Goal: Navigation & Orientation: Find specific page/section

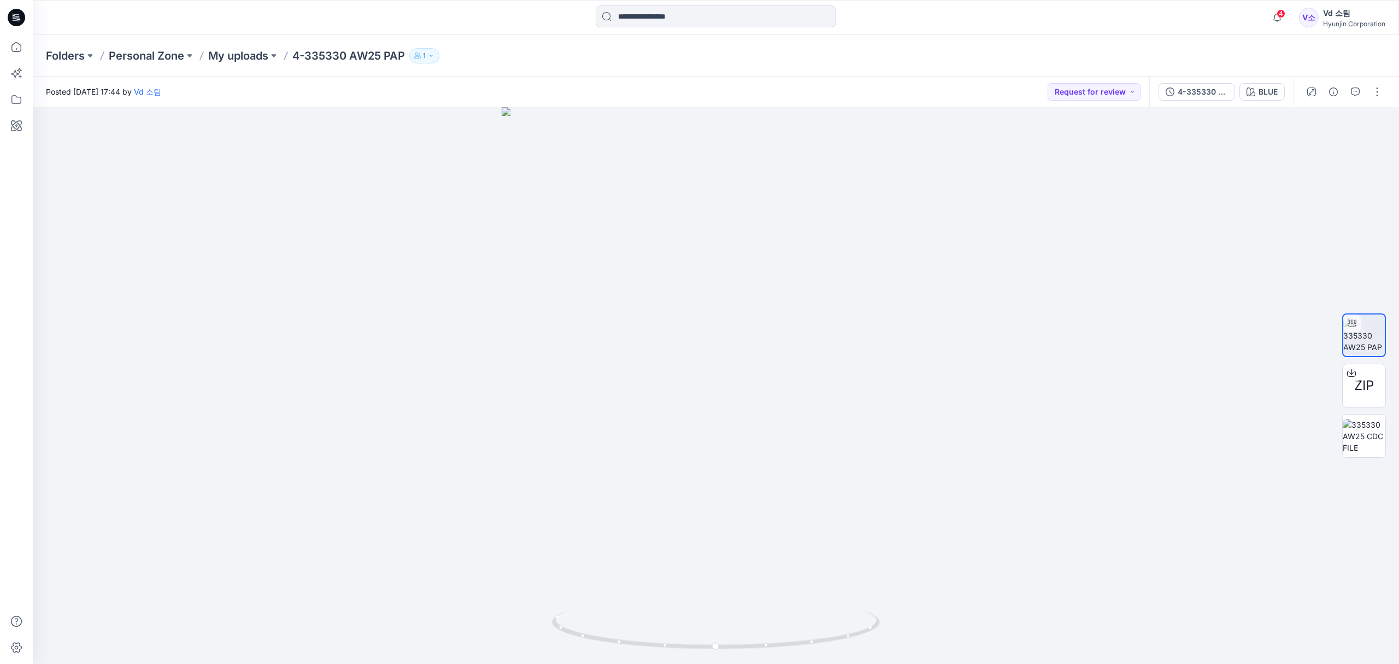
click at [580, 81] on div "Posted [DATE] 17:44 by Vd 소팀 Request for review" at bounding box center [591, 92] width 1117 height 30
click at [226, 55] on p "My uploads" at bounding box center [238, 55] width 60 height 15
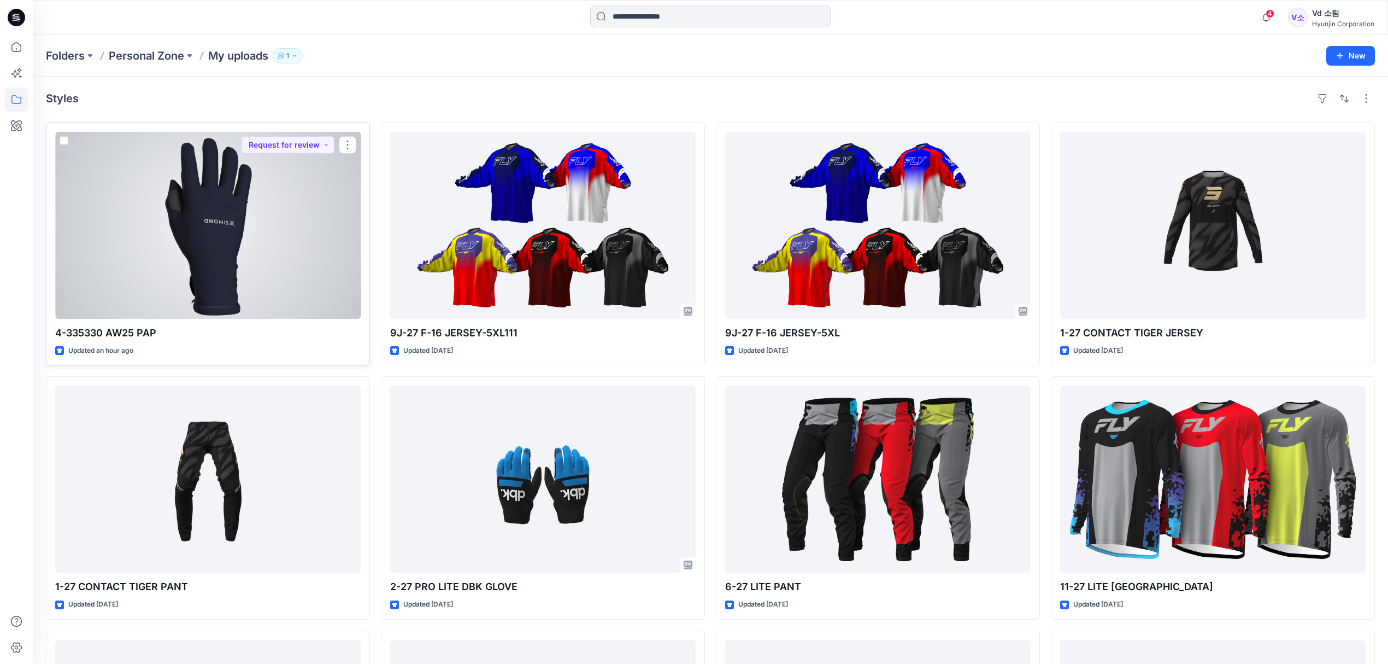
click at [248, 285] on div at bounding box center [208, 225] width 306 height 187
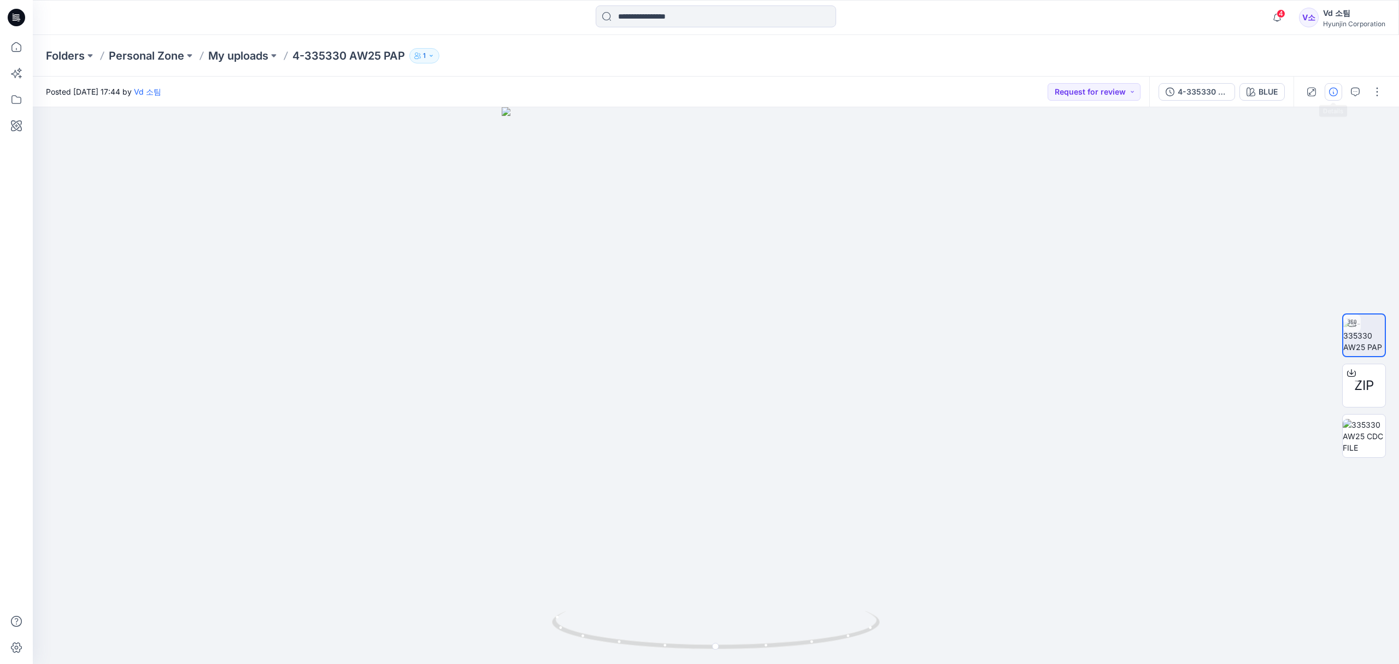
click at [1331, 98] on button "button" at bounding box center [1333, 91] width 17 height 17
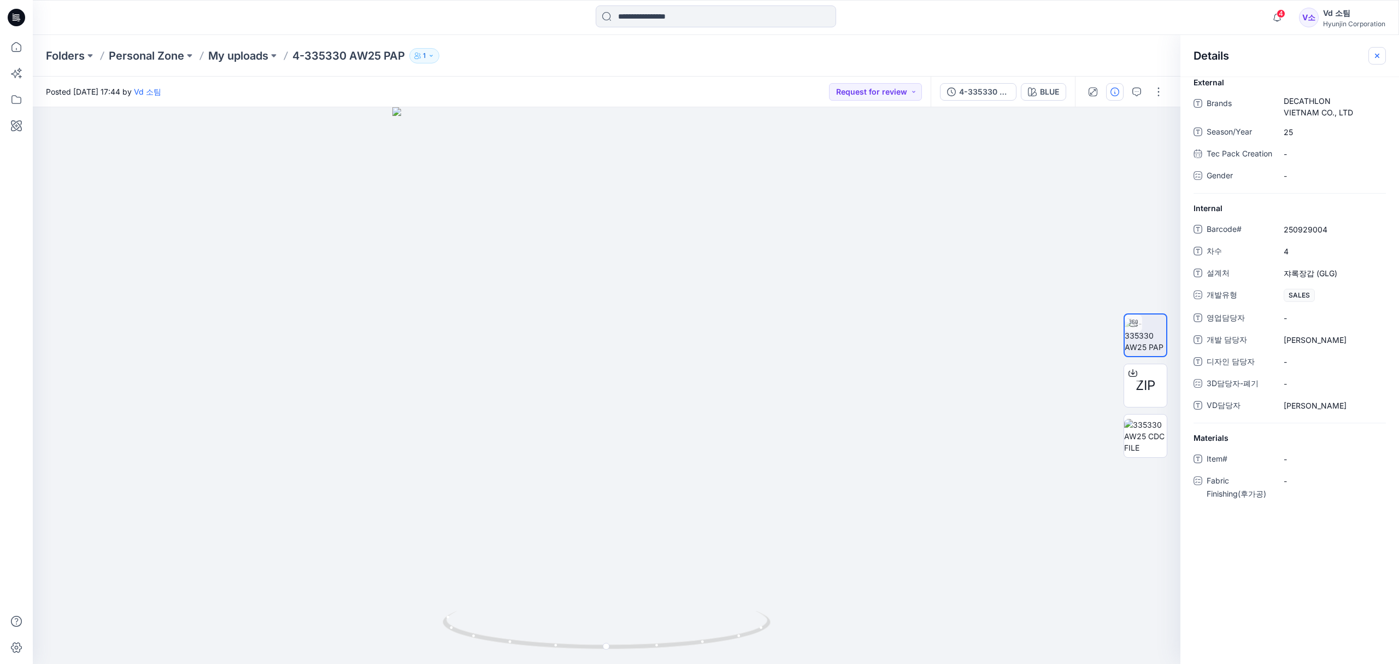
click at [1373, 58] on icon "button" at bounding box center [1377, 55] width 9 height 9
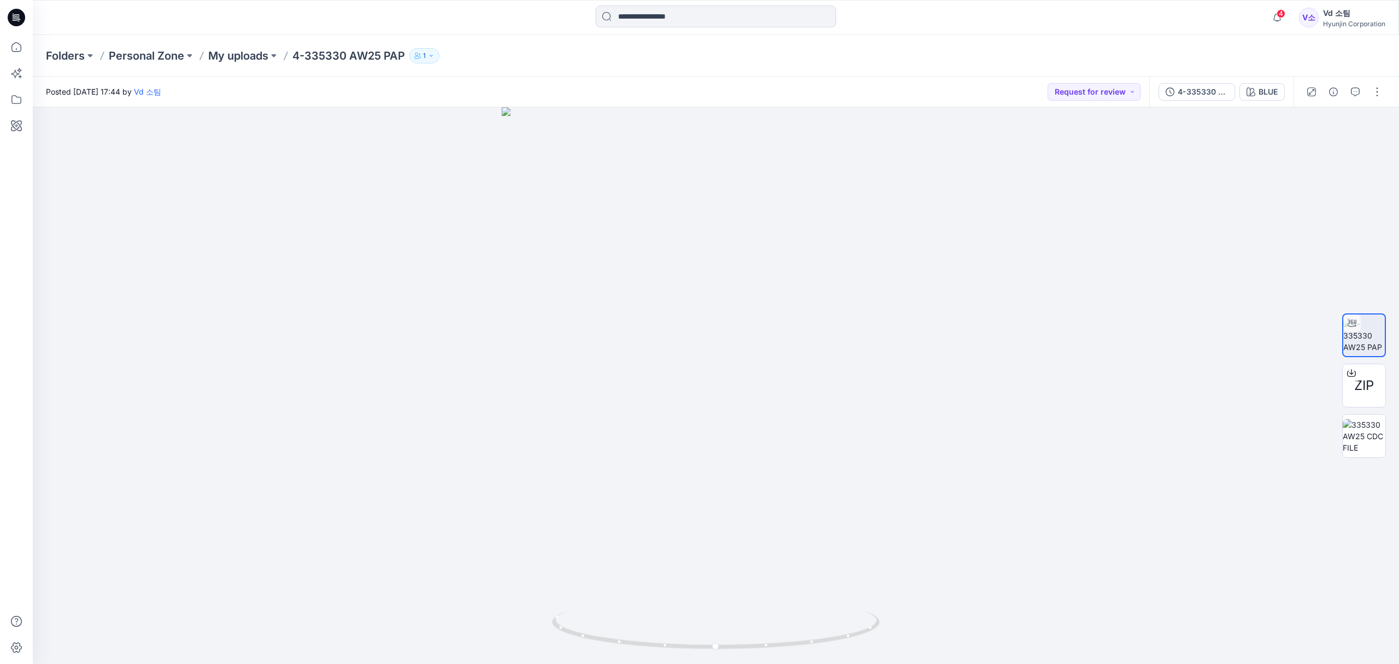
click at [1251, 64] on div "Folders Personal Zone My uploads 4-335330 AW25 PAP 1" at bounding box center [716, 56] width 1366 height 42
click at [985, 72] on div "Folders Personal Zone My uploads 4-335330 AW25 PAP 1" at bounding box center [716, 56] width 1366 height 42
click at [598, 634] on icon at bounding box center [717, 630] width 331 height 41
drag, startPoint x: 731, startPoint y: 543, endPoint x: 726, endPoint y: 285, distance: 258.0
click at [726, 285] on img at bounding box center [716, 271] width 716 height 785
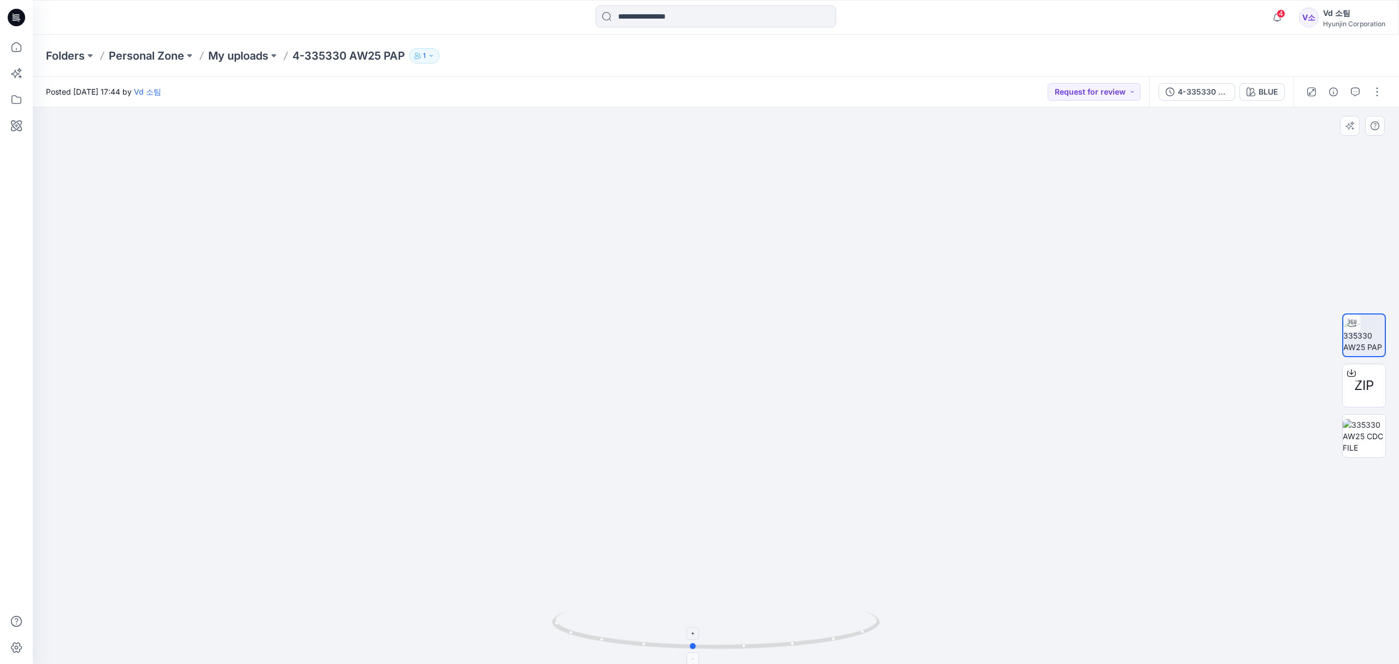
drag, startPoint x: 621, startPoint y: 647, endPoint x: 597, endPoint y: 642, distance: 25.2
click at [597, 642] on icon at bounding box center [717, 630] width 331 height 41
drag, startPoint x: 672, startPoint y: 411, endPoint x: 688, endPoint y: 561, distance: 150.5
click at [688, 561] on img at bounding box center [716, 154] width 820 height 1020
drag, startPoint x: 718, startPoint y: 460, endPoint x: 726, endPoint y: 519, distance: 59.5
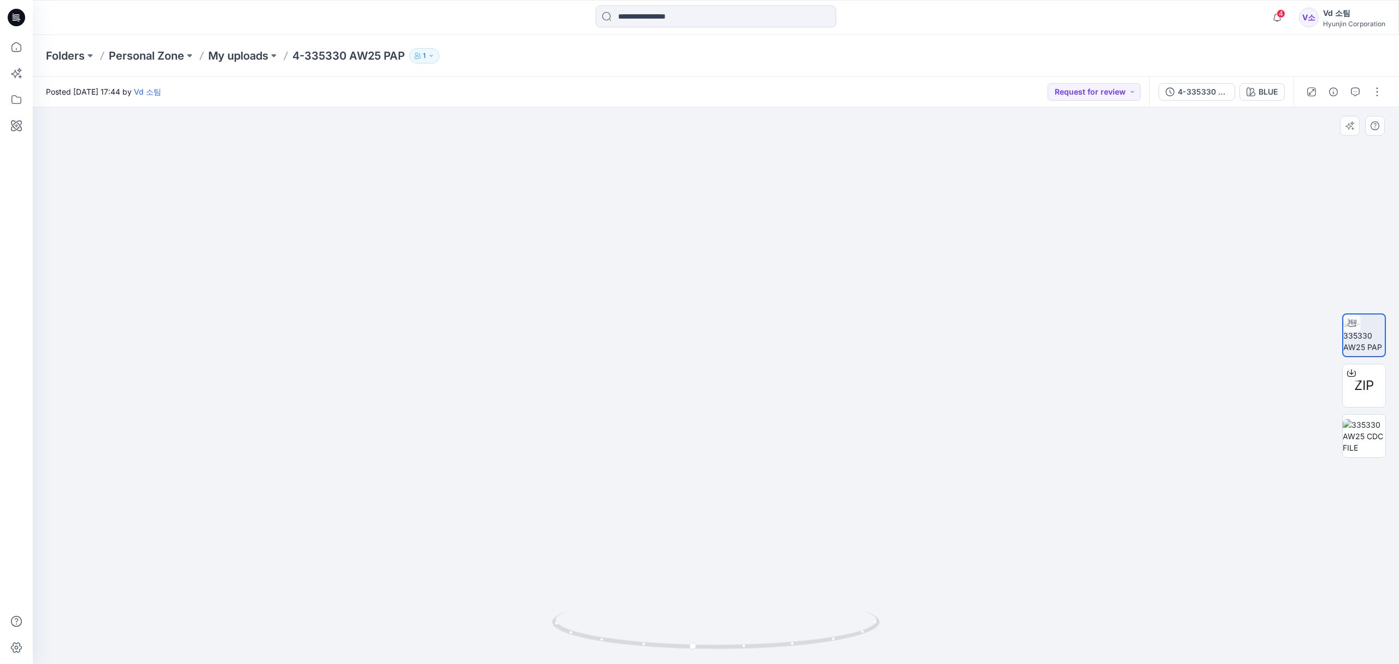
click at [720, 518] on img at bounding box center [716, 307] width 820 height 713
drag, startPoint x: 635, startPoint y: 639, endPoint x: 826, endPoint y: 624, distance: 192.4
click at [826, 624] on icon at bounding box center [717, 630] width 331 height 41
click at [923, 55] on div "Folders Personal Zone My uploads 4-335330 AW25 PAP 1" at bounding box center [673, 55] width 1255 height 15
drag, startPoint x: 733, startPoint y: 539, endPoint x: 747, endPoint y: 293, distance: 246.3
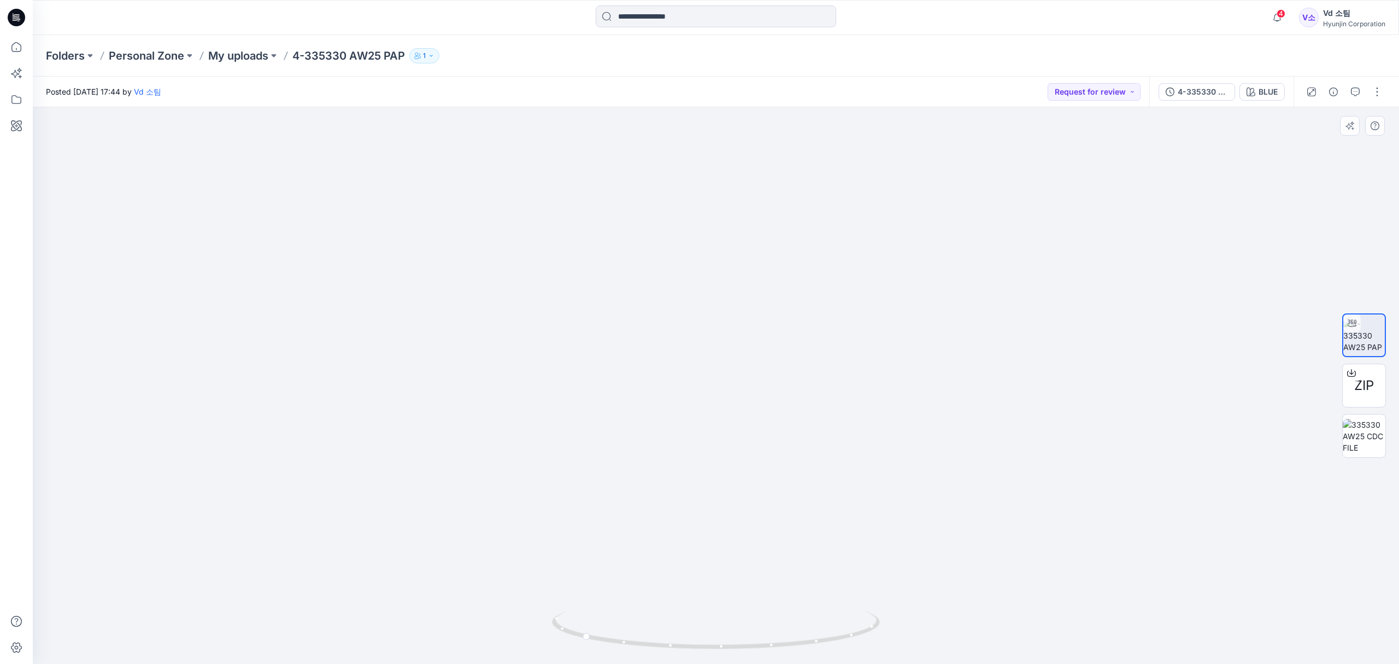
click at [747, 293] on img at bounding box center [716, 306] width 564 height 715
click at [250, 51] on p "My uploads" at bounding box center [238, 55] width 60 height 15
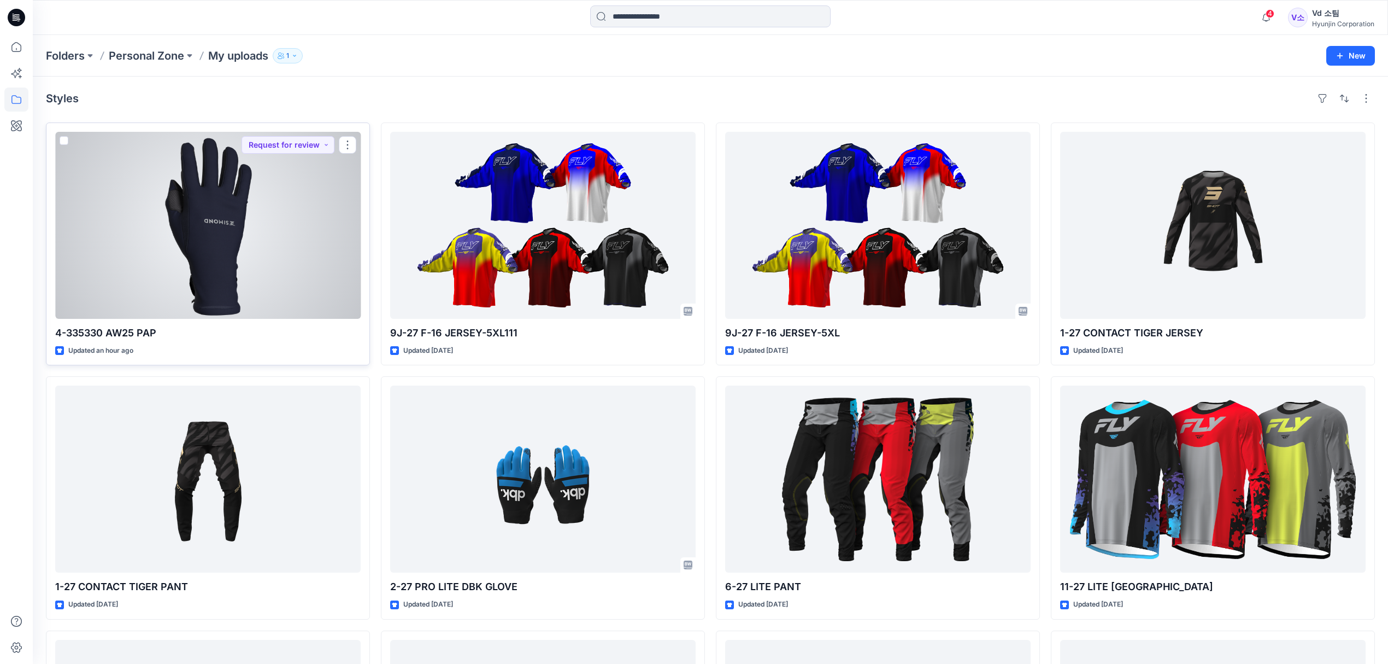
click at [248, 259] on div at bounding box center [208, 225] width 306 height 187
